Goal: Task Accomplishment & Management: Manage account settings

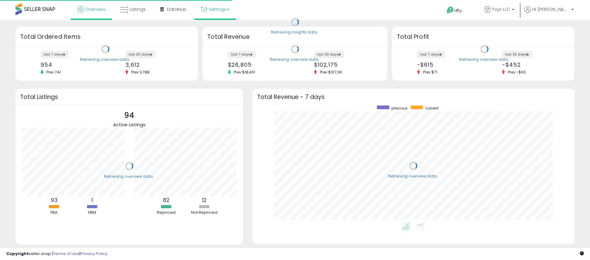
scroll to position [117, 310]
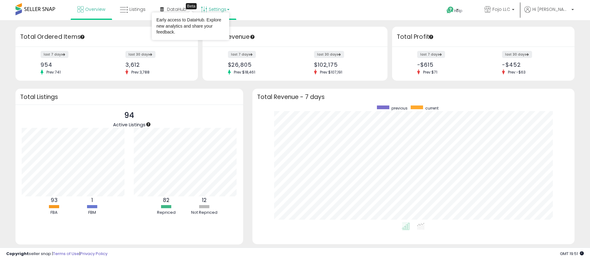
click at [220, 3] on link "Settings" at bounding box center [215, 9] width 38 height 19
click at [216, 32] on link "Store settings" at bounding box center [216, 31] width 28 height 6
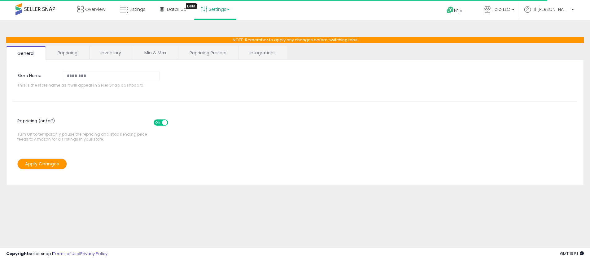
click at [75, 55] on link "Repricing" at bounding box center [67, 52] width 42 height 13
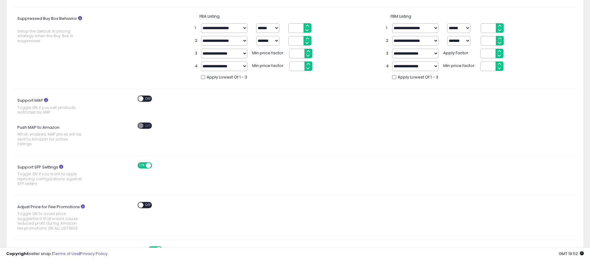
scroll to position [213, 0]
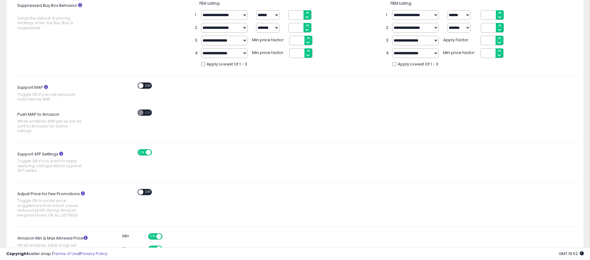
click at [45, 86] on icon at bounding box center [46, 87] width 4 height 4
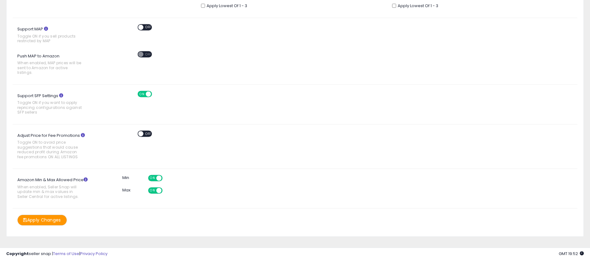
scroll to position [274, 0]
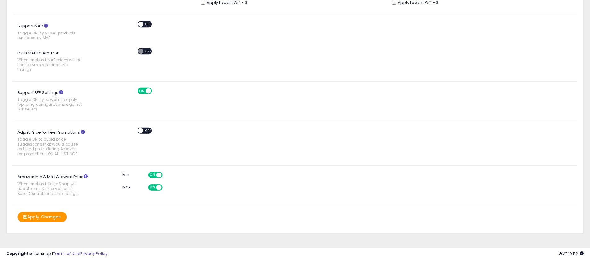
click at [152, 172] on span "ON" at bounding box center [153, 174] width 8 height 5
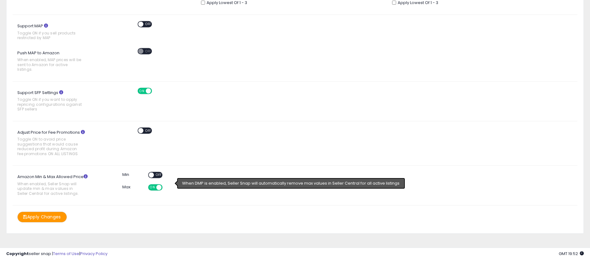
click at [154, 185] on span "ON" at bounding box center [153, 187] width 8 height 5
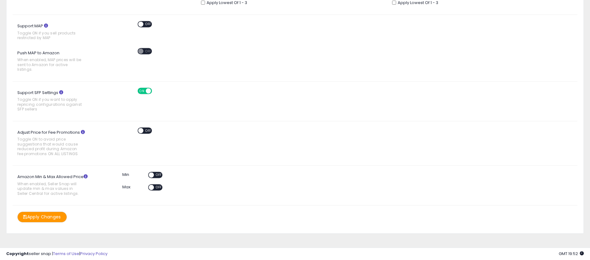
click at [34, 214] on button "Apply Changes" at bounding box center [42, 216] width 50 height 11
click at [84, 174] on icon at bounding box center [86, 176] width 4 height 4
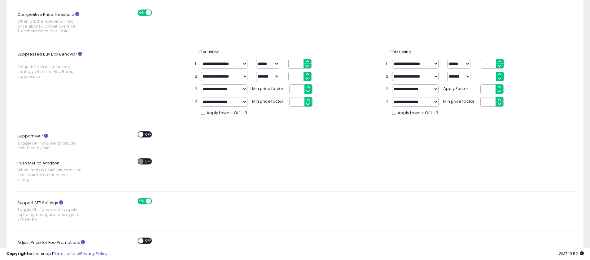
scroll to position [0, 0]
